Goal: Find contact information: Find contact information

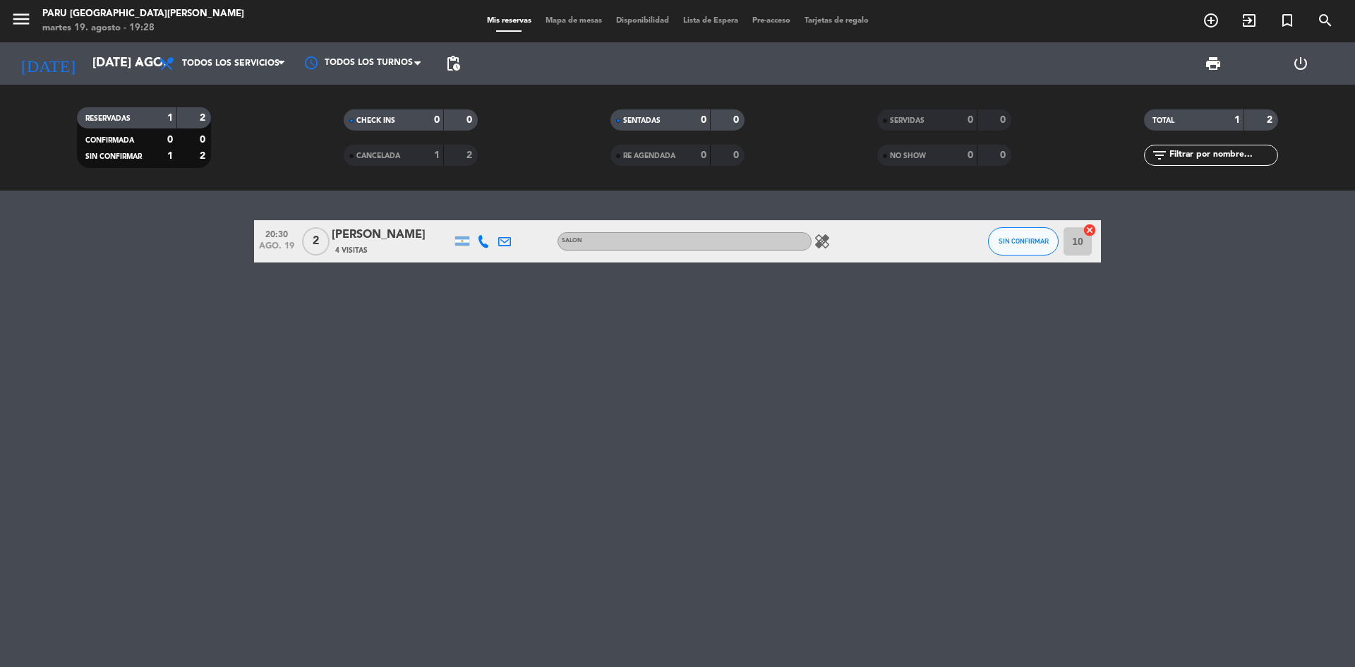
click at [20, 18] on icon "menu" at bounding box center [21, 18] width 21 height 21
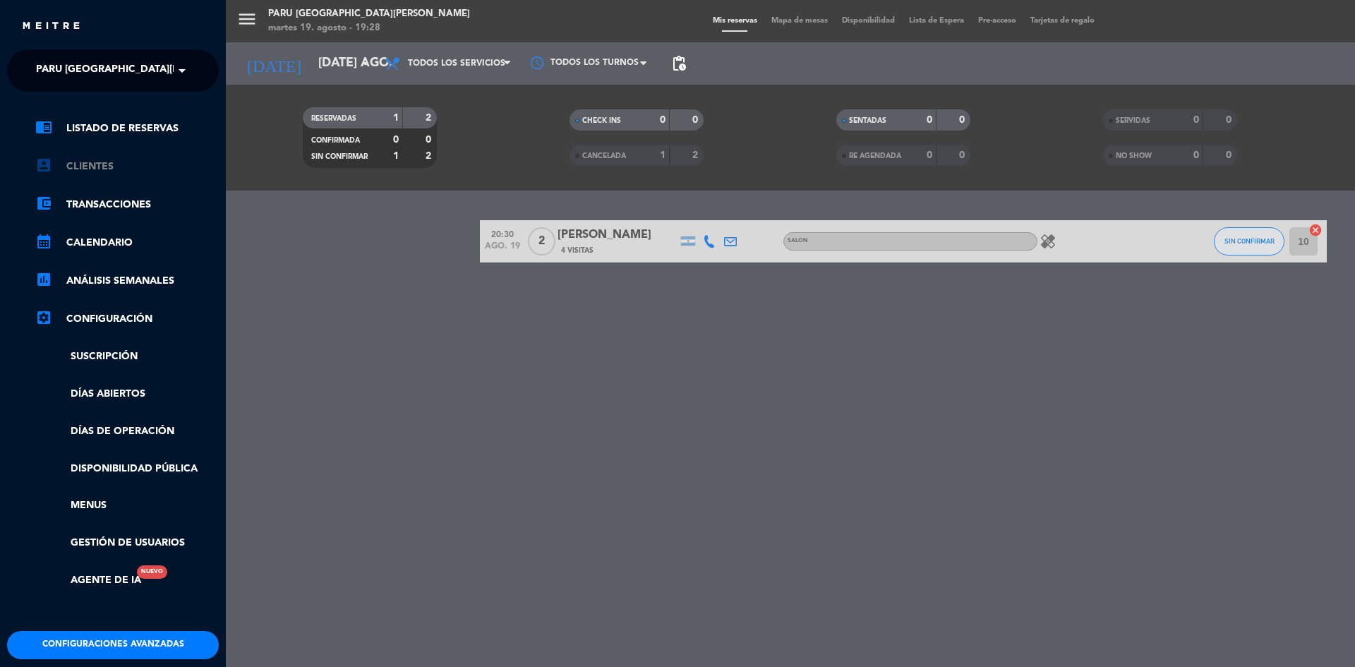
click at [103, 162] on link "account_box Clientes" at bounding box center [127, 166] width 184 height 17
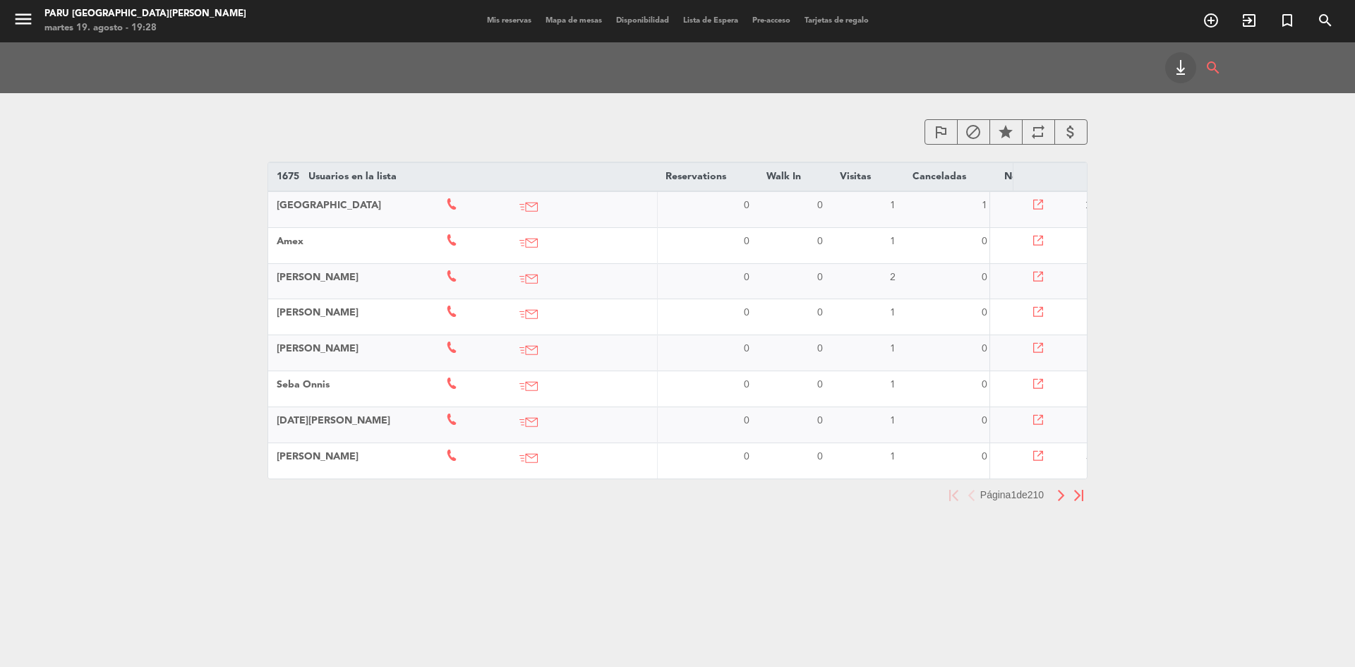
click at [1063, 501] on img "button" at bounding box center [1061, 495] width 9 height 11
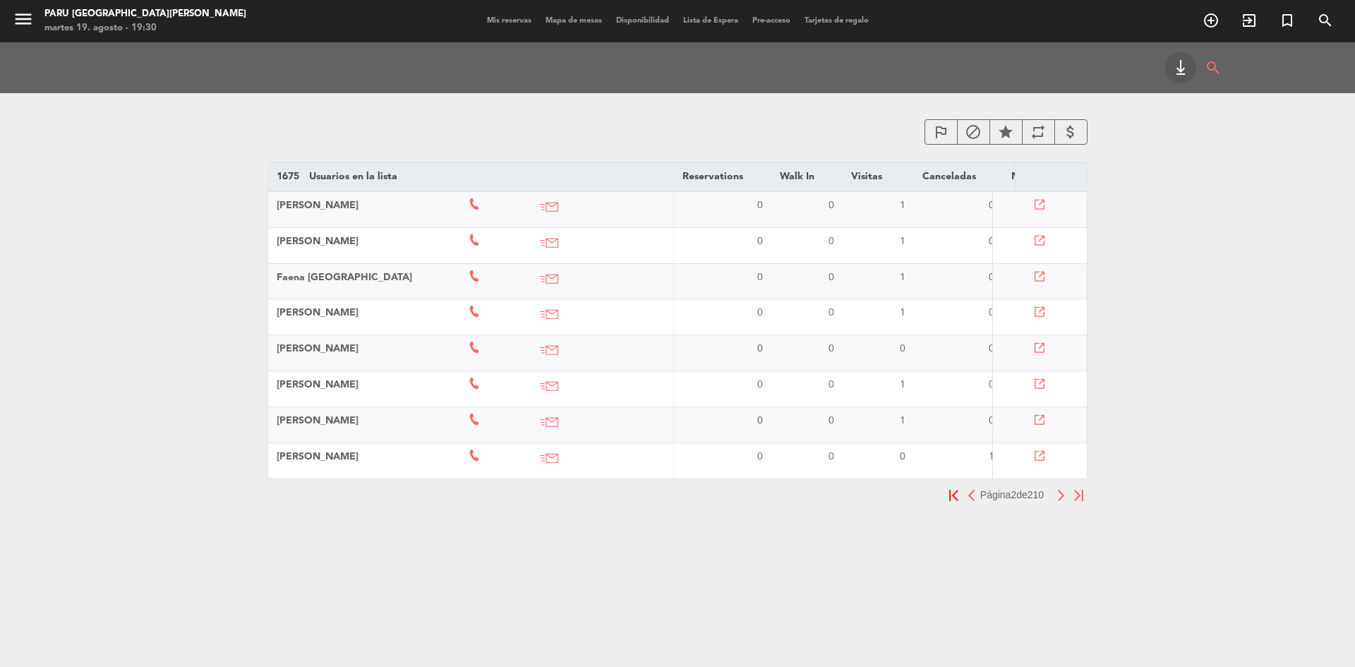
click at [1059, 501] on img "button" at bounding box center [1061, 495] width 9 height 11
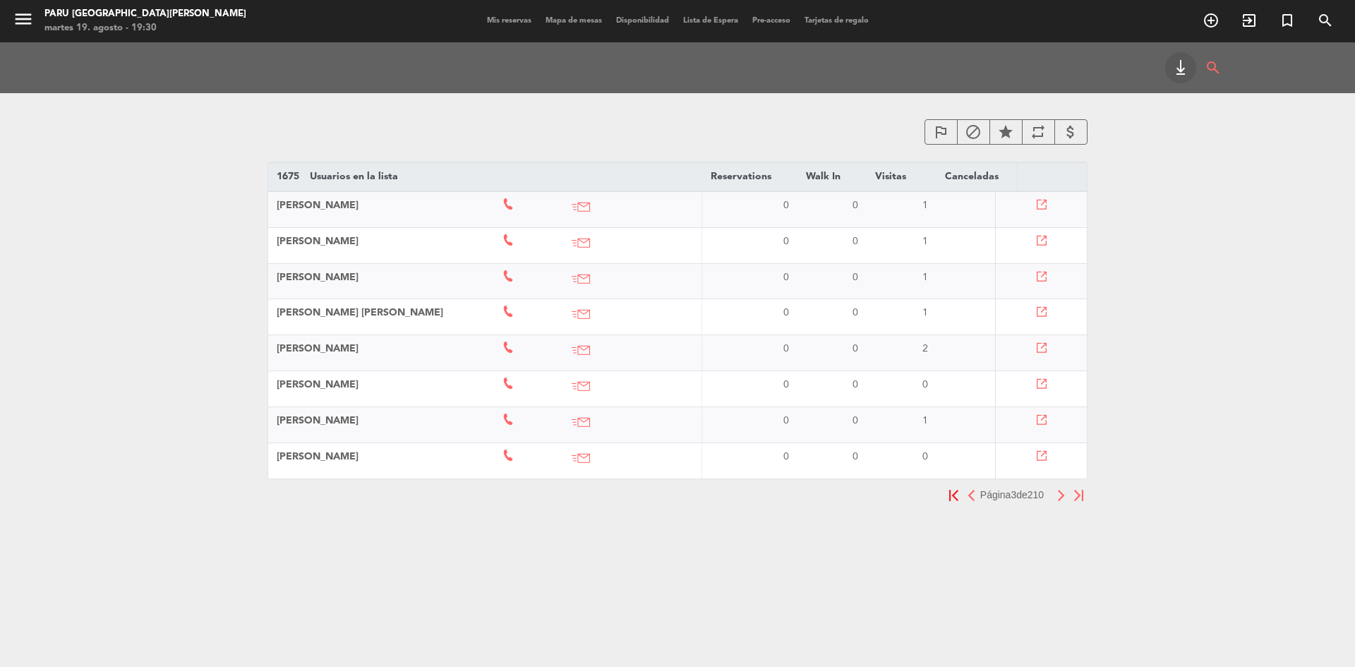
click at [967, 501] on img "button" at bounding box center [971, 495] width 9 height 11
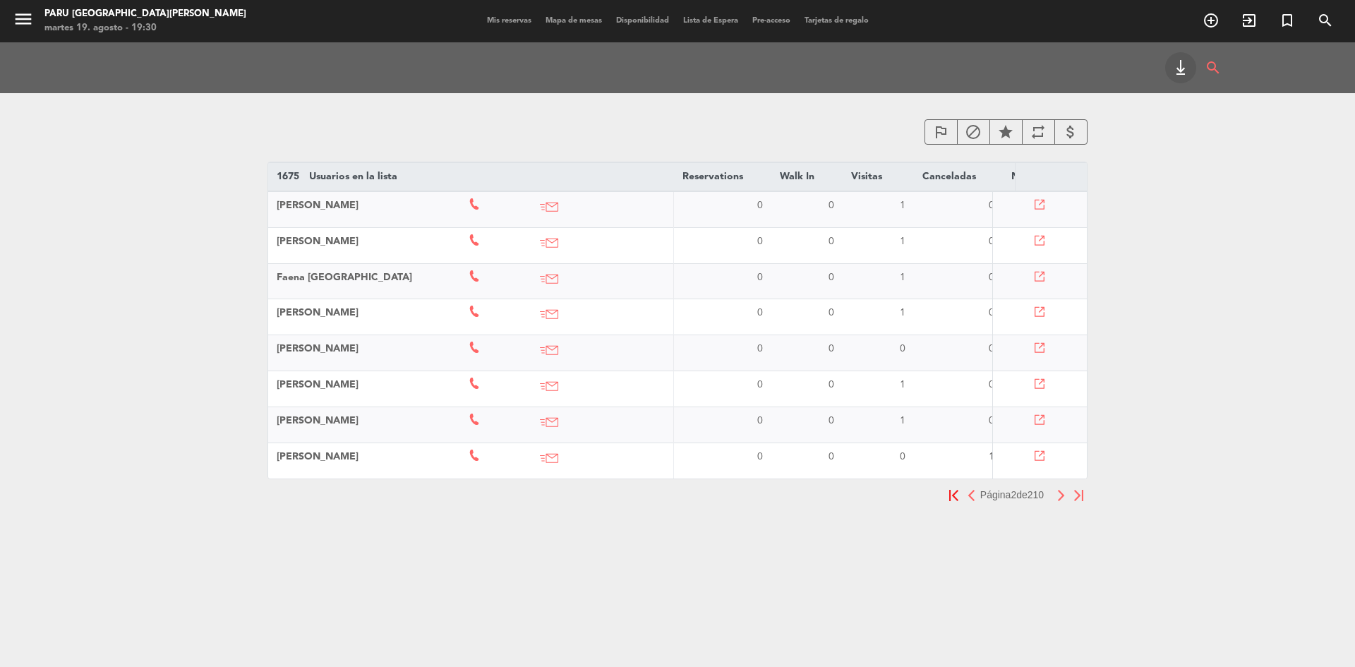
click at [373, 424] on th "[PERSON_NAME]" at bounding box center [364, 425] width 192 height 36
click at [316, 424] on span "[PERSON_NAME]" at bounding box center [318, 421] width 82 height 10
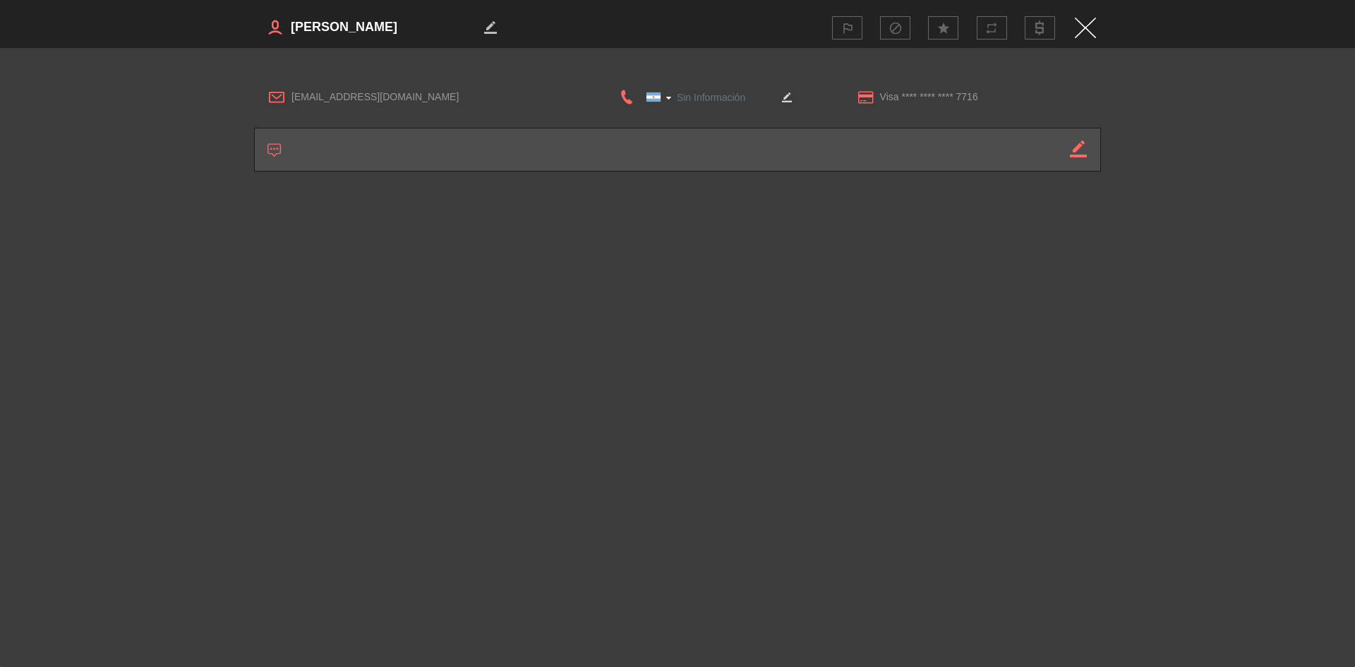
type input "[PHONE_NUMBER]"
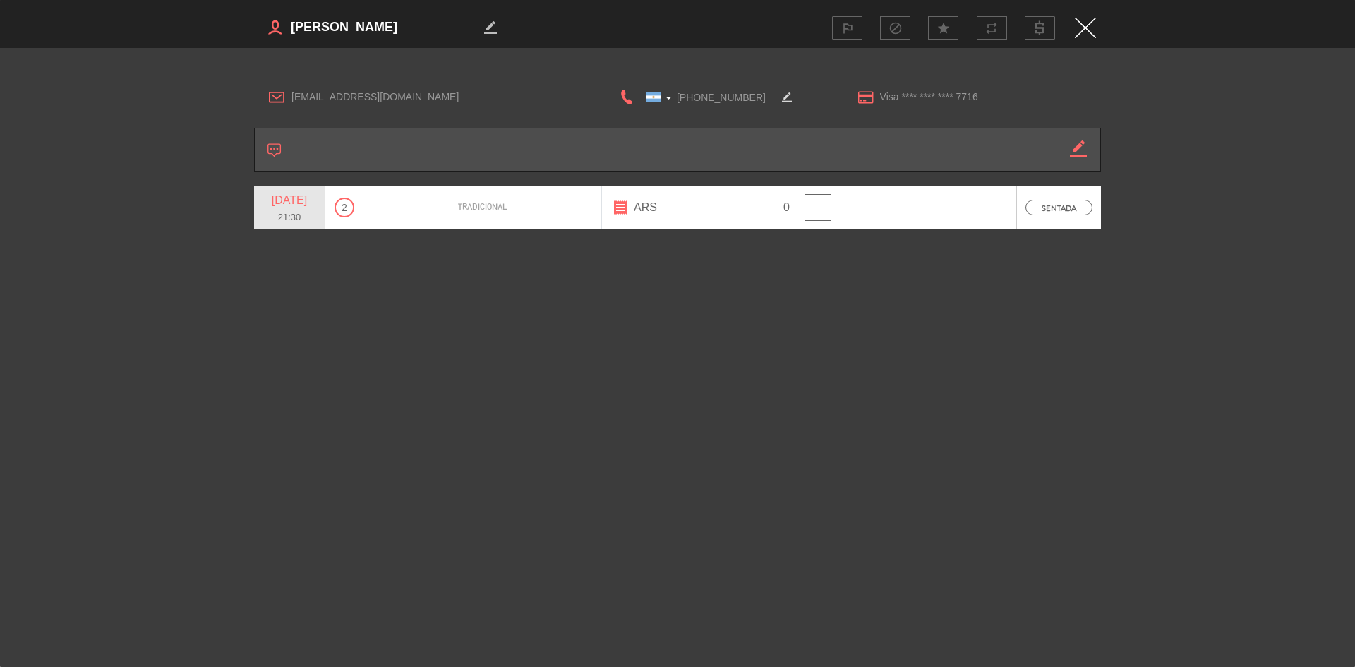
drag, startPoint x: 288, startPoint y: 28, endPoint x: 379, endPoint y: 30, distance: 91.1
click at [379, 30] on h3 "border_color" at bounding box center [464, 27] width 421 height 28
click at [313, 21] on textarea at bounding box center [384, 27] width 191 height 21
click at [322, 29] on textarea at bounding box center [384, 27] width 191 height 21
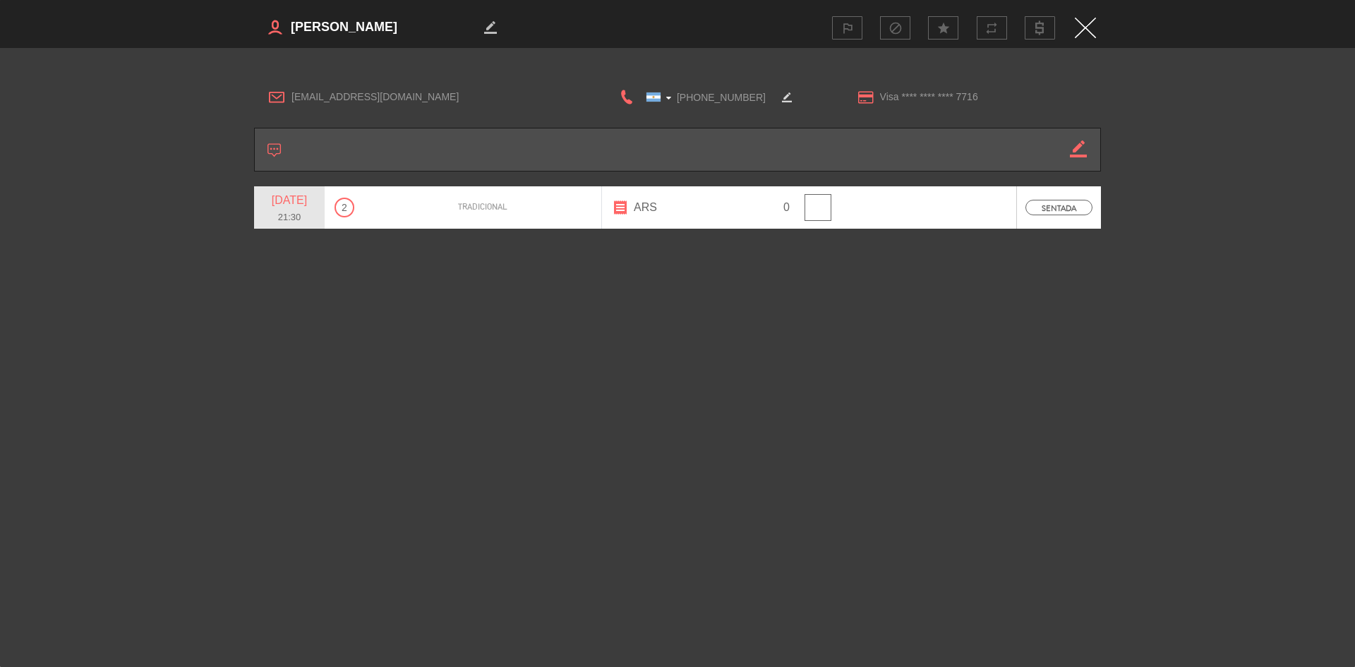
click at [322, 29] on textarea at bounding box center [384, 27] width 191 height 21
click at [323, 29] on textarea at bounding box center [384, 27] width 191 height 21
drag, startPoint x: 690, startPoint y: 96, endPoint x: 713, endPoint y: 96, distance: 23.3
click at [713, 96] on input "[PHONE_NUMBER]" at bounding box center [705, 97] width 141 height 18
click at [712, 101] on input "[PHONE_NUMBER]" at bounding box center [705, 97] width 141 height 18
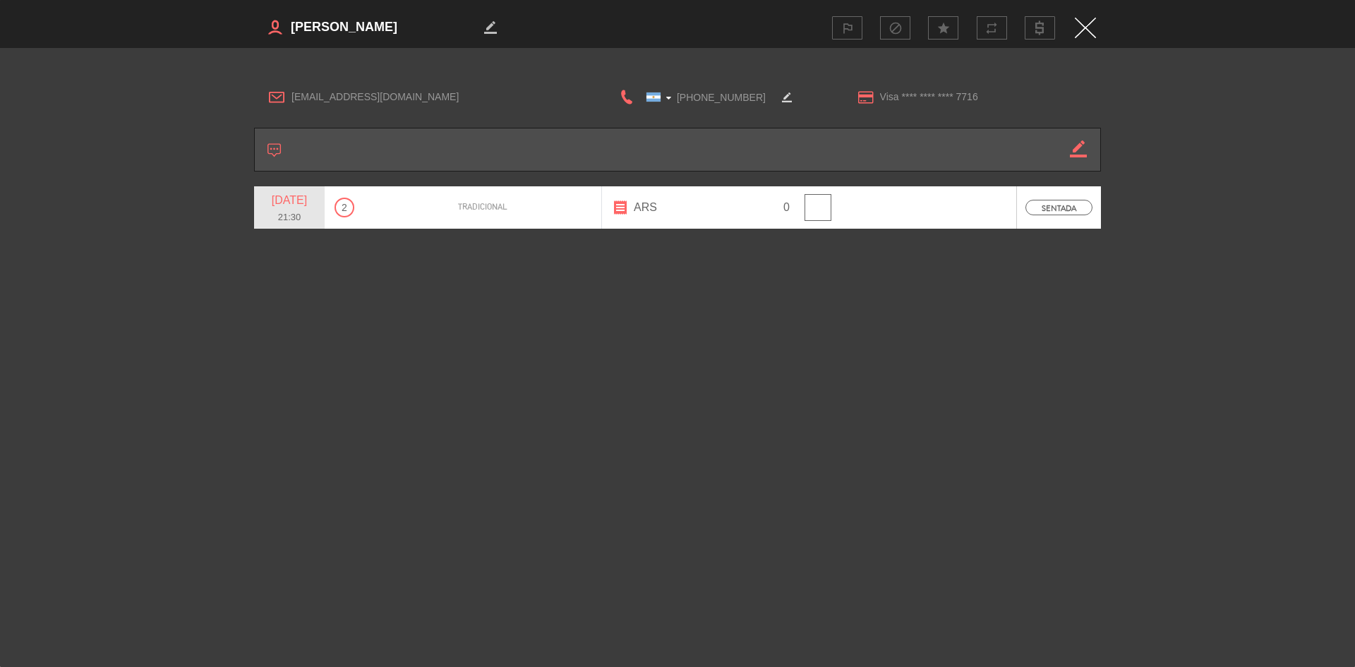
drag, startPoint x: 695, startPoint y: 97, endPoint x: 745, endPoint y: 96, distance: 50.8
click at [745, 96] on input "[PHONE_NUMBER]" at bounding box center [705, 97] width 141 height 18
drag, startPoint x: 289, startPoint y: 97, endPoint x: 416, endPoint y: 95, distance: 126.4
click at [416, 95] on div "[EMAIL_ADDRESS][DOMAIN_NAME]" at bounding box center [421, 97] width 332 height 21
copy span "[EMAIL_ADDRESS][DOMAIN_NAME]"
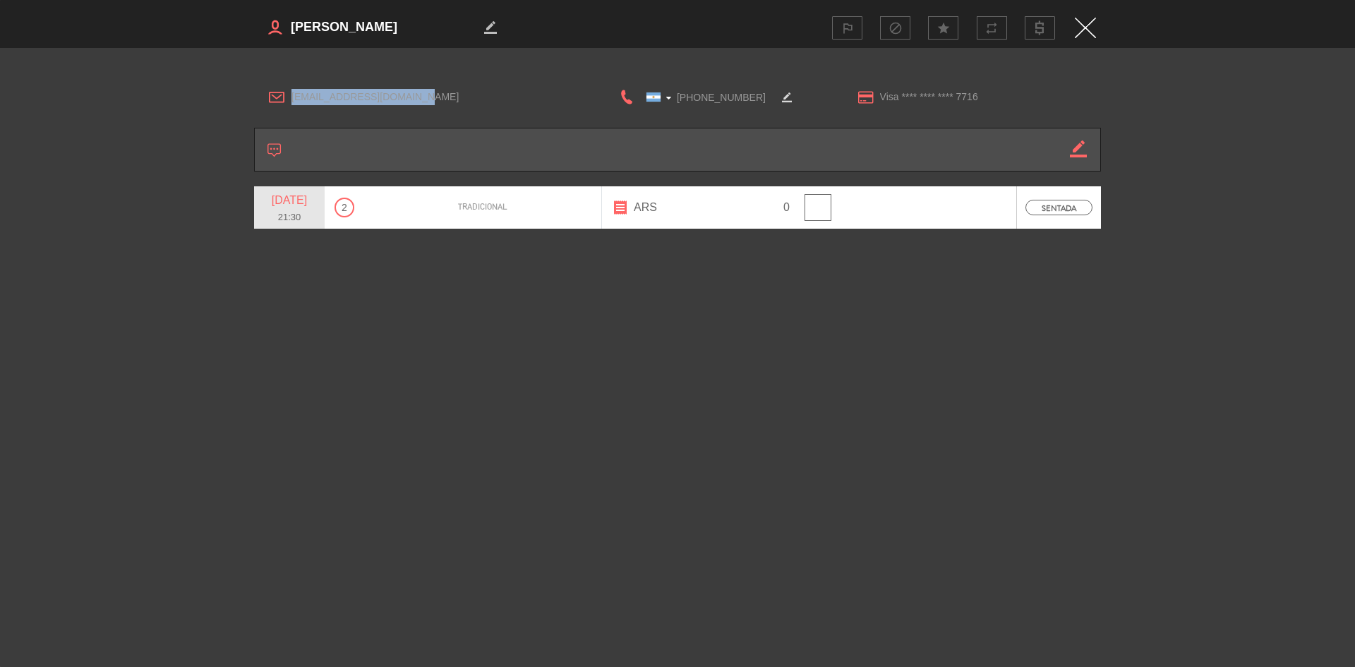
click at [1086, 26] on img "Close" at bounding box center [1085, 28] width 21 height 20
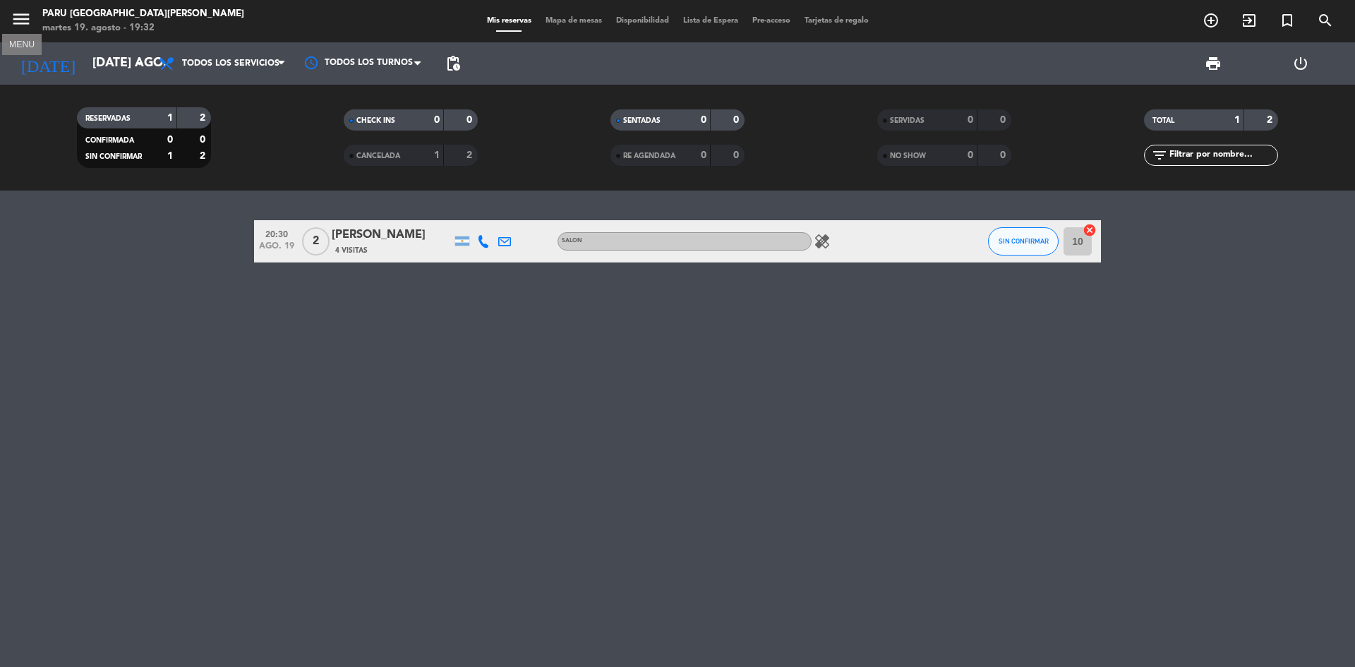
click at [15, 16] on icon "menu" at bounding box center [21, 18] width 21 height 21
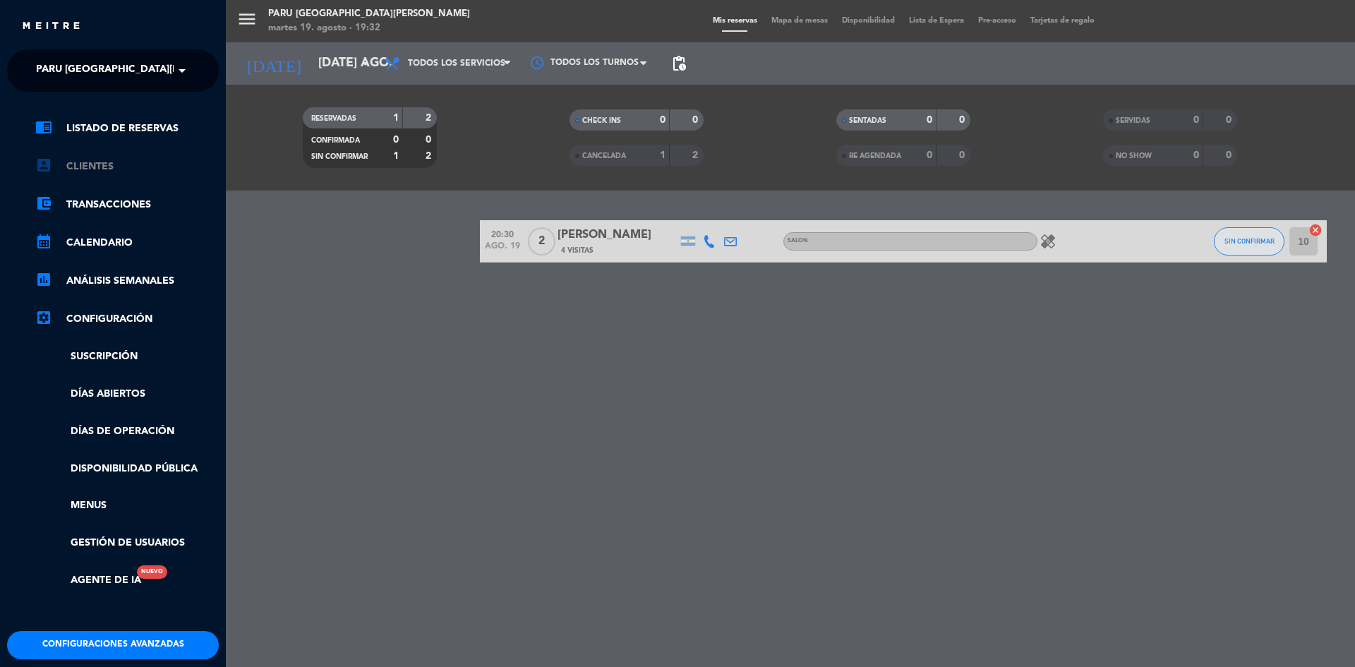
click at [128, 172] on link "account_box Clientes" at bounding box center [127, 166] width 184 height 17
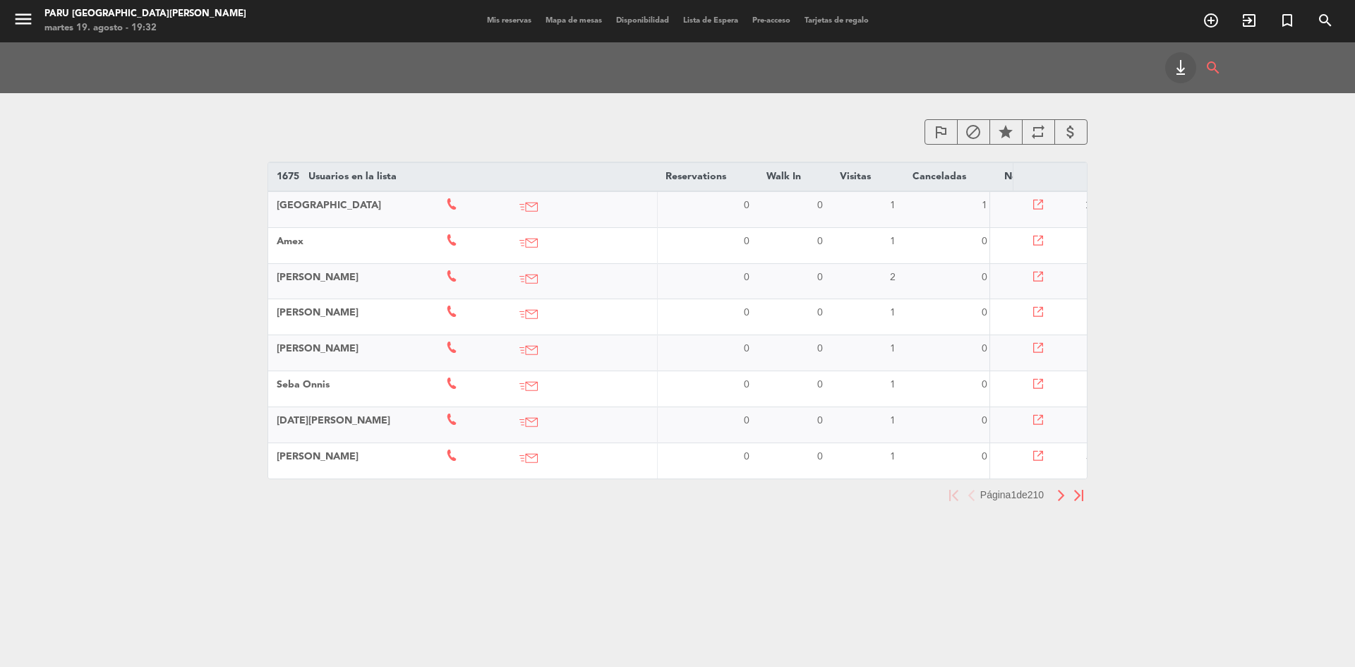
click at [1057, 501] on img "button" at bounding box center [1061, 495] width 9 height 11
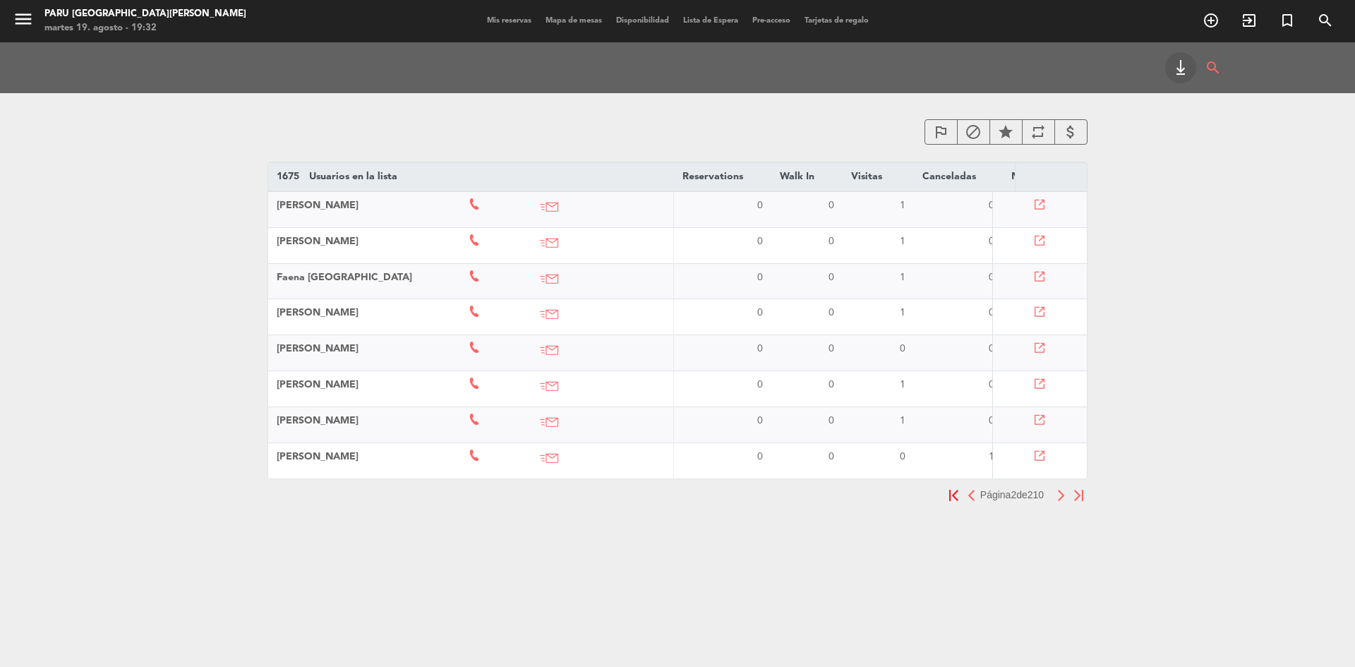
click at [388, 397] on th "[PERSON_NAME]" at bounding box center [364, 389] width 192 height 36
click at [317, 382] on span "[PERSON_NAME]" at bounding box center [318, 385] width 82 height 10
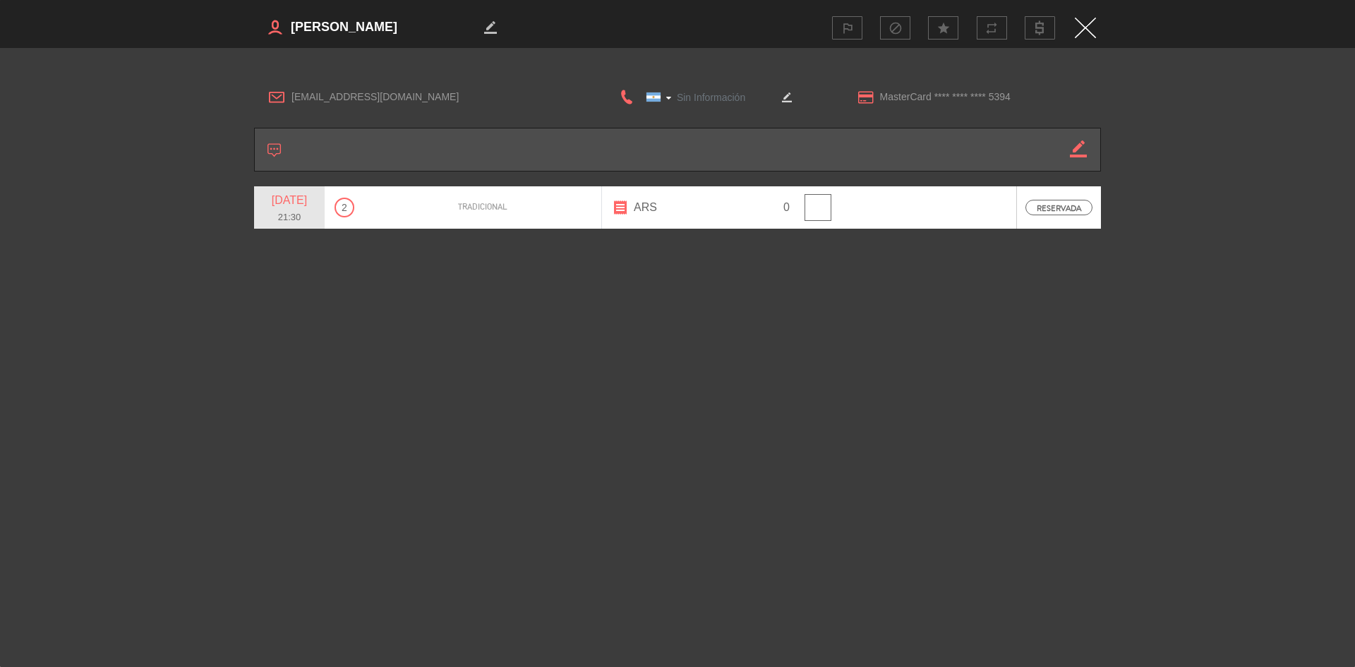
type input "[PHONE_NUMBER]"
drag, startPoint x: 288, startPoint y: 97, endPoint x: 407, endPoint y: 95, distance: 118.6
click at [407, 95] on div "[EMAIL_ADDRESS][DOMAIN_NAME]" at bounding box center [421, 97] width 332 height 21
copy span "[EMAIL_ADDRESS][DOMAIN_NAME]"
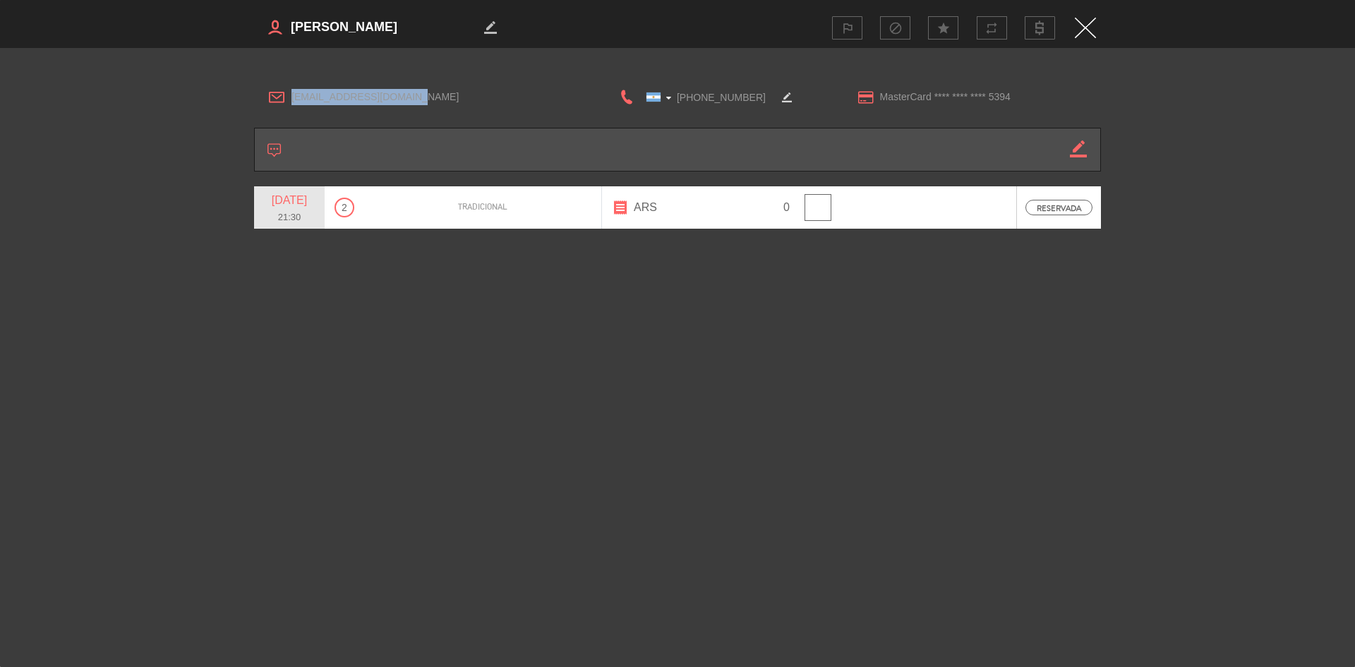
click at [1093, 29] on img "Close" at bounding box center [1085, 28] width 21 height 20
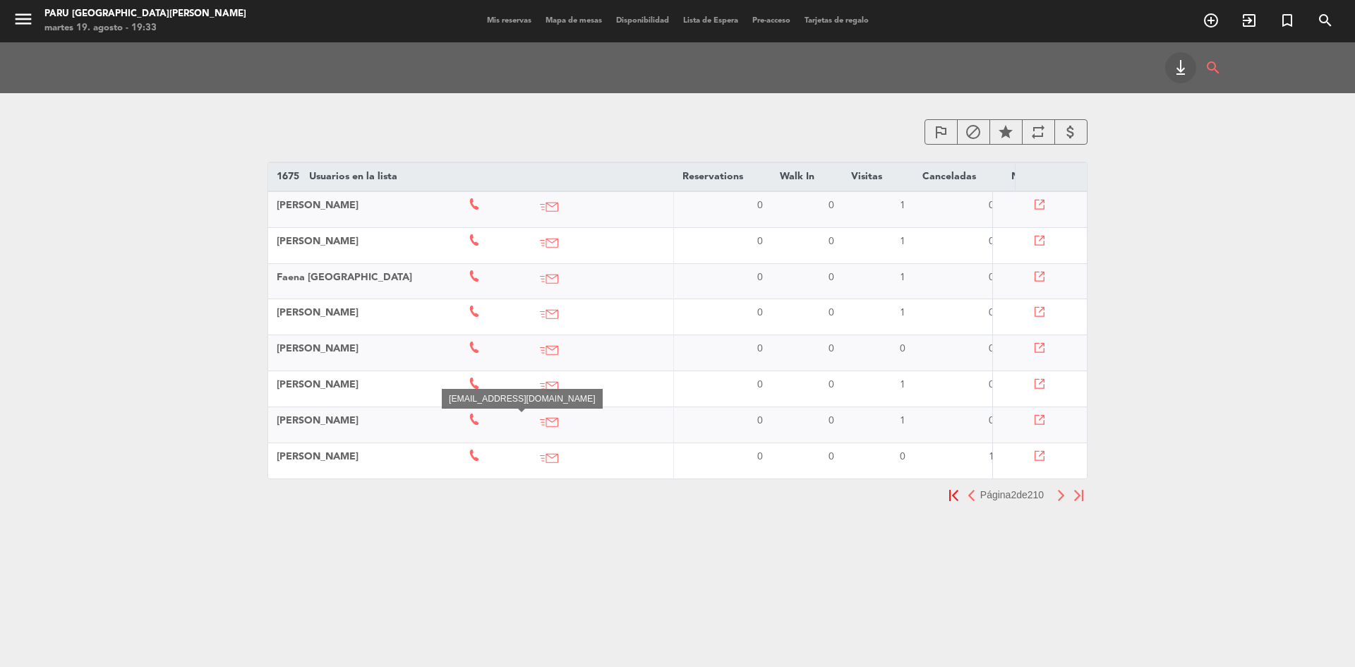
click at [540, 420] on icon at bounding box center [549, 422] width 18 height 18
drag, startPoint x: 453, startPoint y: 580, endPoint x: 458, endPoint y: 570, distance: 11.0
click at [454, 575] on main "outlined_flag block star repeat attach_money 1675 Usuarios en la lista arrow_dr…" at bounding box center [677, 340] width 847 height 469
click at [356, 421] on th "[PERSON_NAME]" at bounding box center [364, 425] width 192 height 36
click at [313, 421] on span "[PERSON_NAME]" at bounding box center [318, 421] width 82 height 10
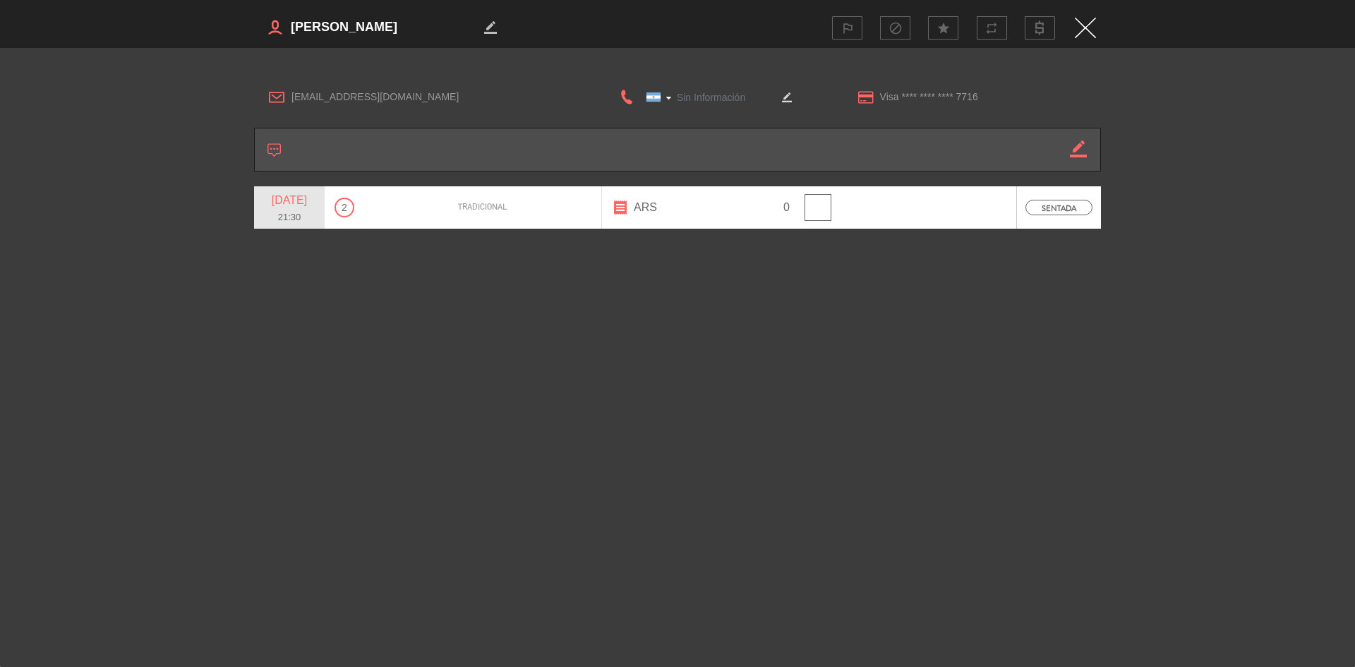
type input "[PHONE_NUMBER]"
drag, startPoint x: 291, startPoint y: 93, endPoint x: 414, endPoint y: 97, distance: 122.9
click at [414, 97] on div "[EMAIL_ADDRESS][DOMAIN_NAME]" at bounding box center [421, 97] width 332 height 21
copy span "[EMAIL_ADDRESS][DOMAIN_NAME]"
click at [1091, 29] on img "Close" at bounding box center [1085, 28] width 21 height 20
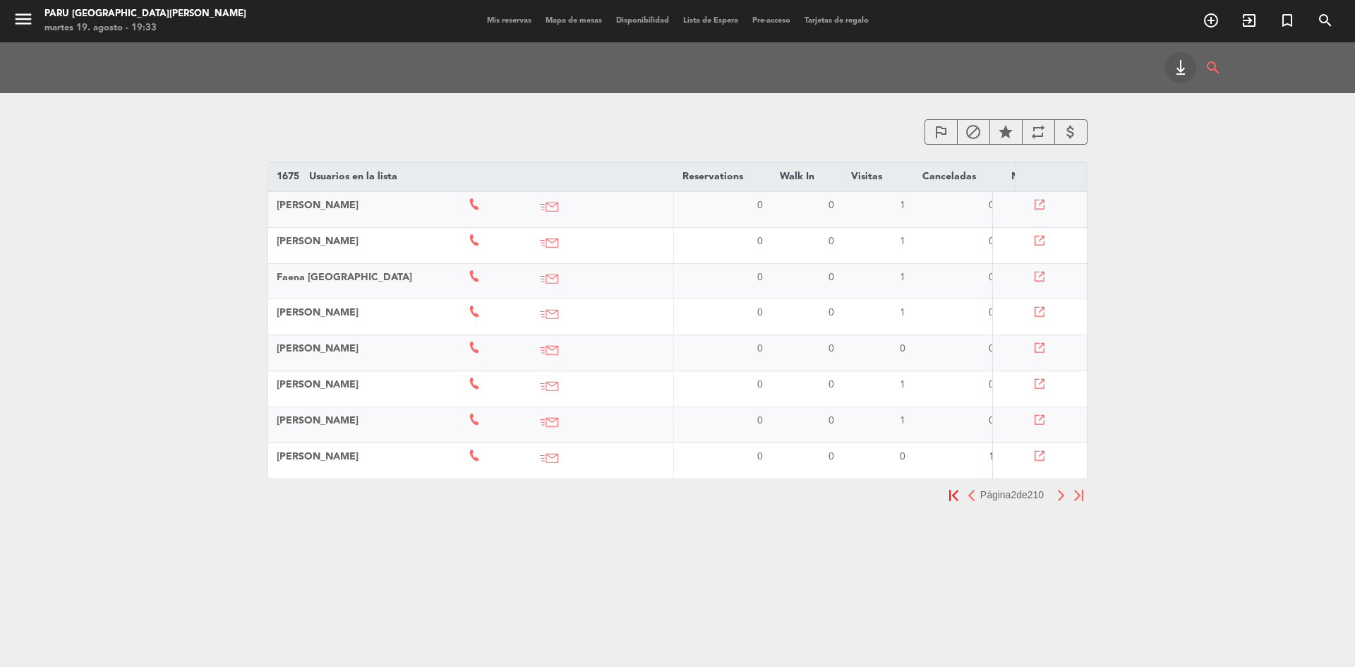
click at [328, 453] on span "[PERSON_NAME]" at bounding box center [318, 457] width 82 height 10
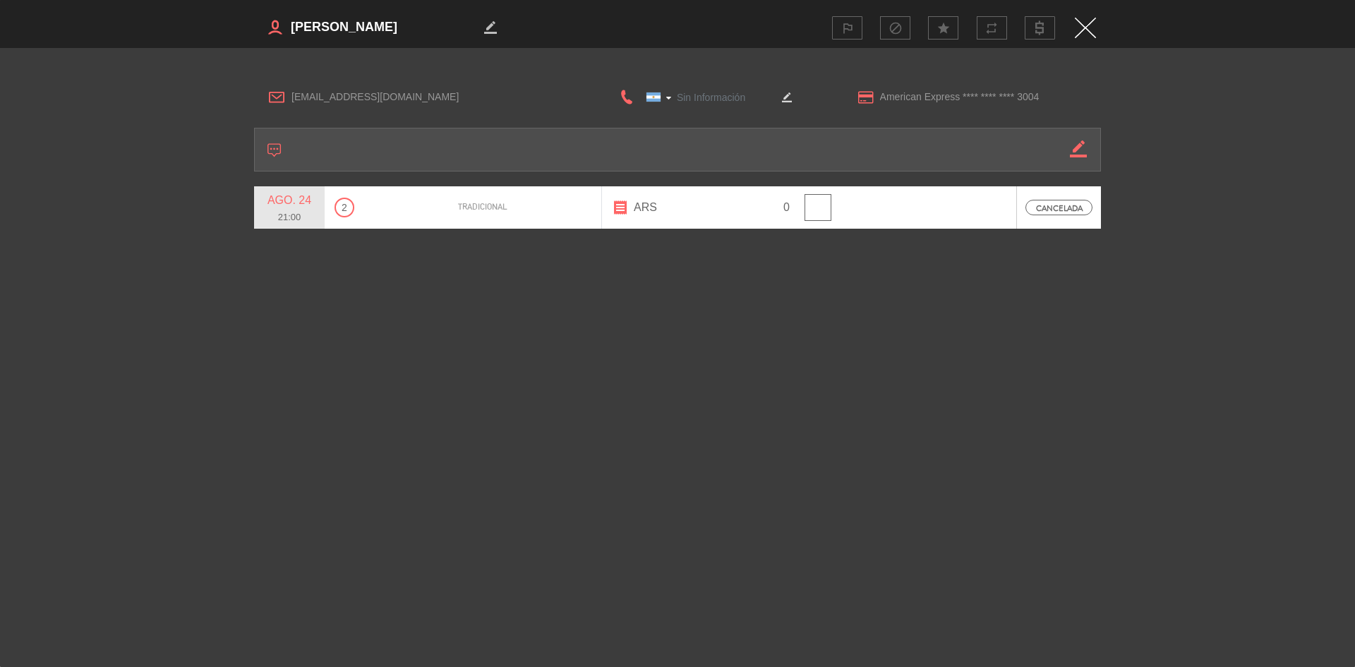
type input "[PHONE_NUMBER]"
drag, startPoint x: 280, startPoint y: 28, endPoint x: 344, endPoint y: 28, distance: 64.2
click at [344, 28] on h3 "border_color" at bounding box center [464, 27] width 421 height 28
click at [305, 29] on textarea at bounding box center [384, 27] width 191 height 21
click at [305, 28] on textarea at bounding box center [384, 27] width 191 height 21
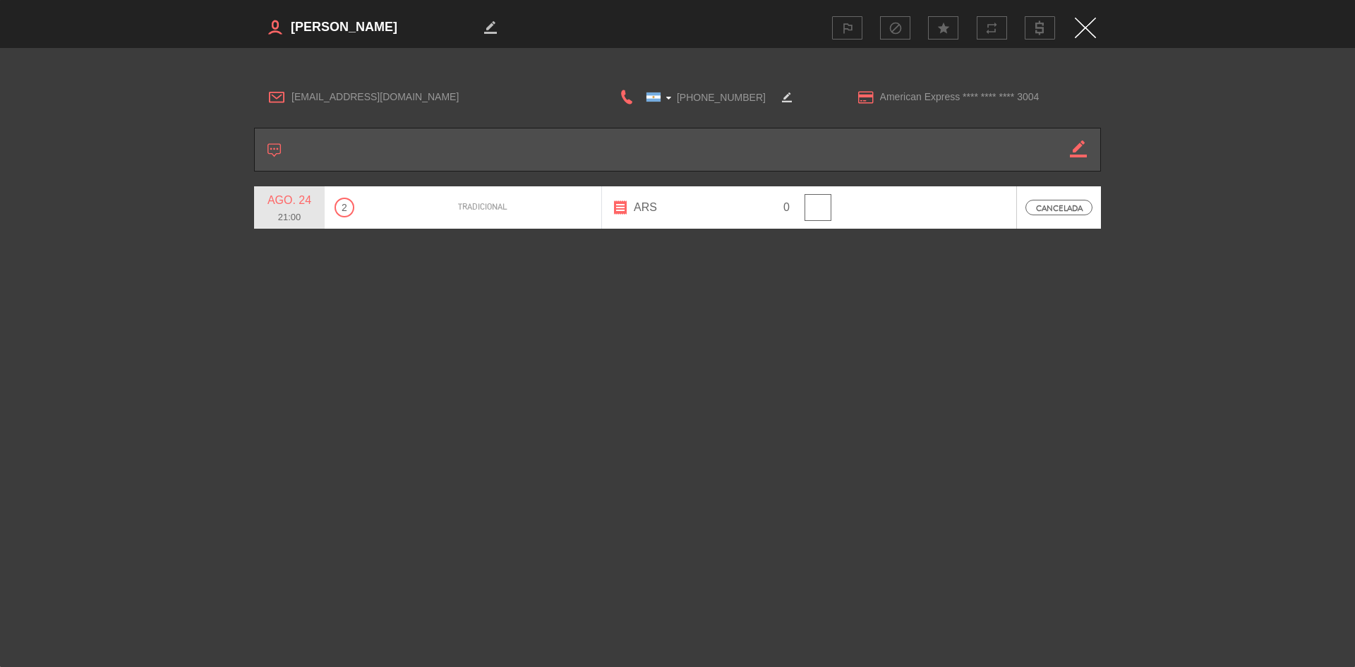
click at [305, 28] on textarea at bounding box center [384, 27] width 191 height 21
drag, startPoint x: 695, startPoint y: 95, endPoint x: 774, endPoint y: 93, distance: 79.1
click at [774, 93] on input "[PHONE_NUMBER]" at bounding box center [705, 97] width 141 height 18
drag, startPoint x: 300, startPoint y: 99, endPoint x: 405, endPoint y: 94, distance: 105.3
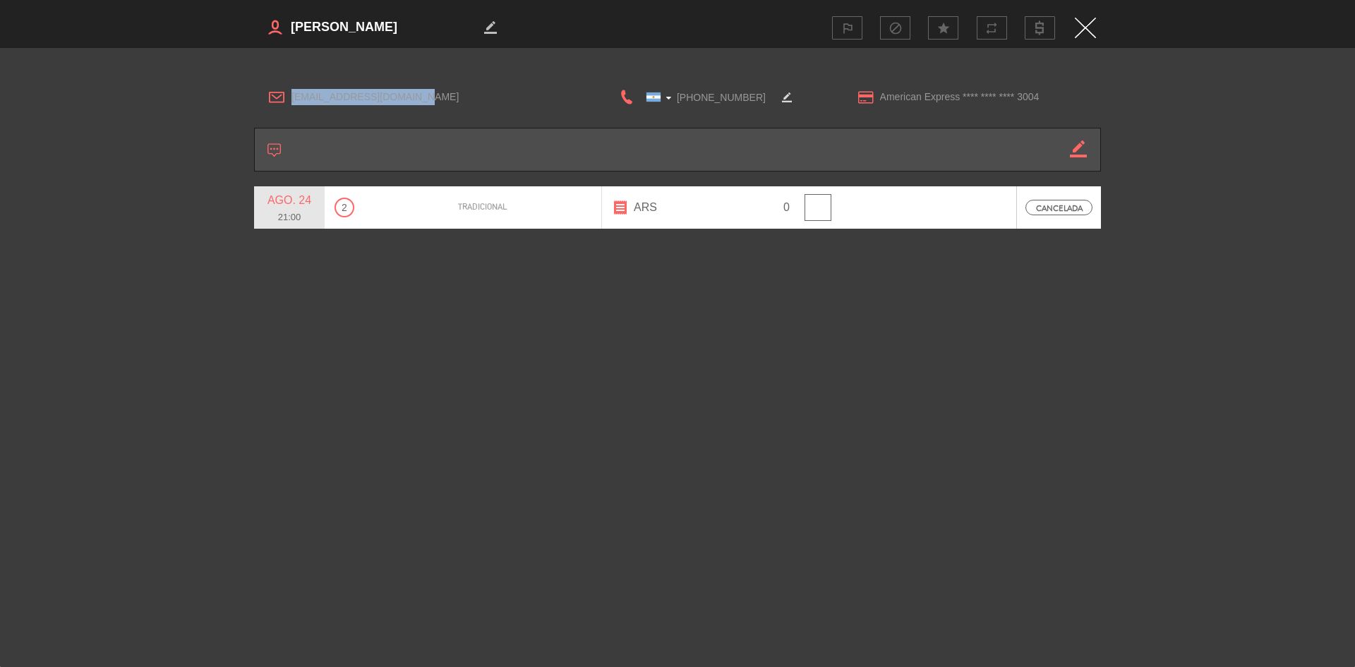
click at [405, 94] on span "[EMAIL_ADDRESS][DOMAIN_NAME]" at bounding box center [433, 97] width 282 height 16
copy span "[EMAIL_ADDRESS][DOMAIN_NAME]"
